Goal: Navigation & Orientation: Find specific page/section

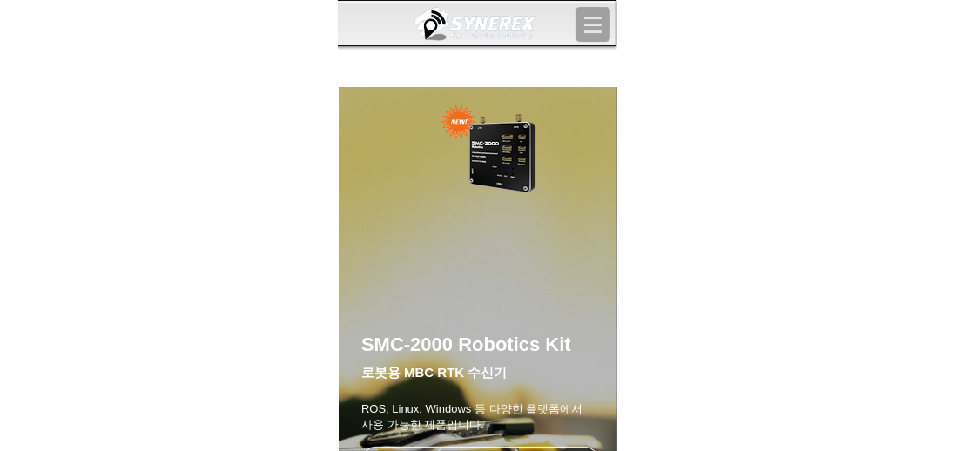
click at [11, 187] on body "top of page SYNEREX | Home 오시는 길 & 연락처 활용 분야 MBC GNSS RTK MBC GNSS INS MBC GNSS…" at bounding box center [478, 225] width 956 height 451
click at [499, 25] on img at bounding box center [473, 25] width 131 height 40
click at [411, 69] on div "SYNEREX | Home 오시는 길 & 연락처 활용 분야 MBC GNSS RTK MBC GNSS INS MBC GNSS 측량/IoT ANTE…" at bounding box center [478, 43] width 279 height 87
click at [410, 40] on img at bounding box center [473, 25] width 131 height 40
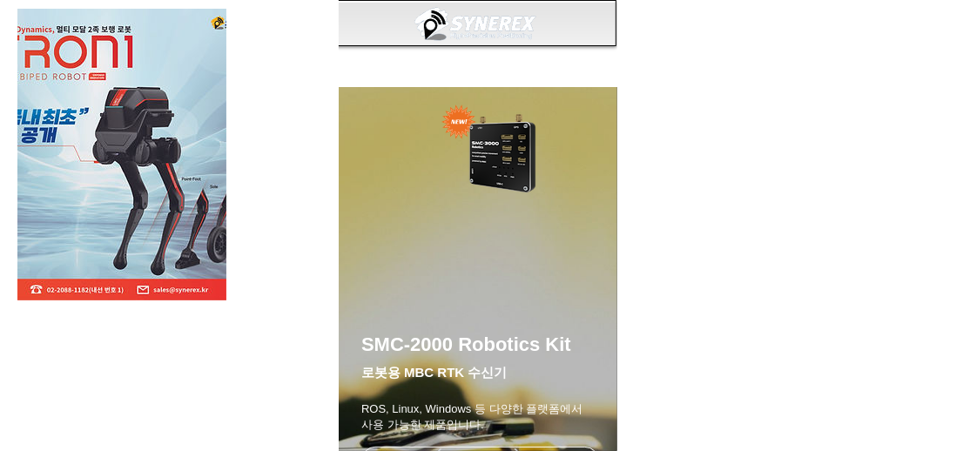
click at [496, 436] on div "LimX Dinamics" at bounding box center [478, 225] width 956 height 451
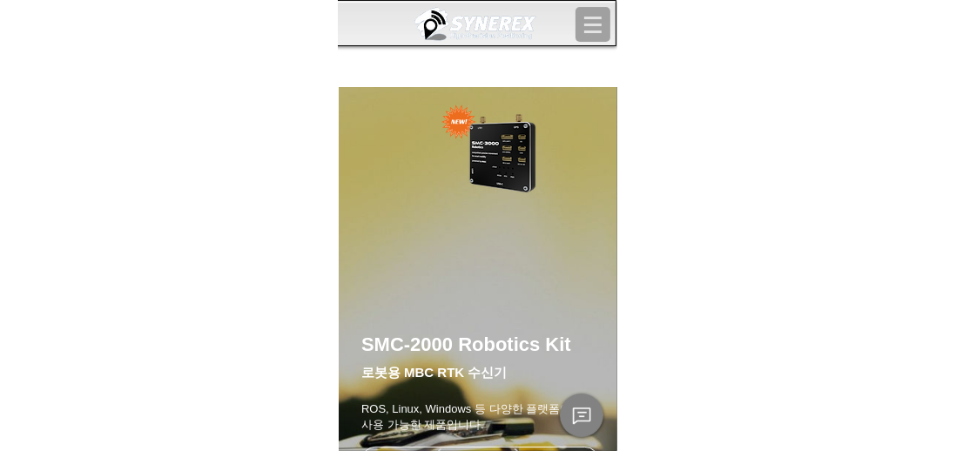
click at [453, 16] on img at bounding box center [473, 25] width 131 height 40
click at [512, 408] on span "한 플랫폼에서" at bounding box center [547, 408] width 71 height 13
click at [575, 415] on icon "Chat" at bounding box center [581, 415] width 21 height 21
